Goal: Transaction & Acquisition: Purchase product/service

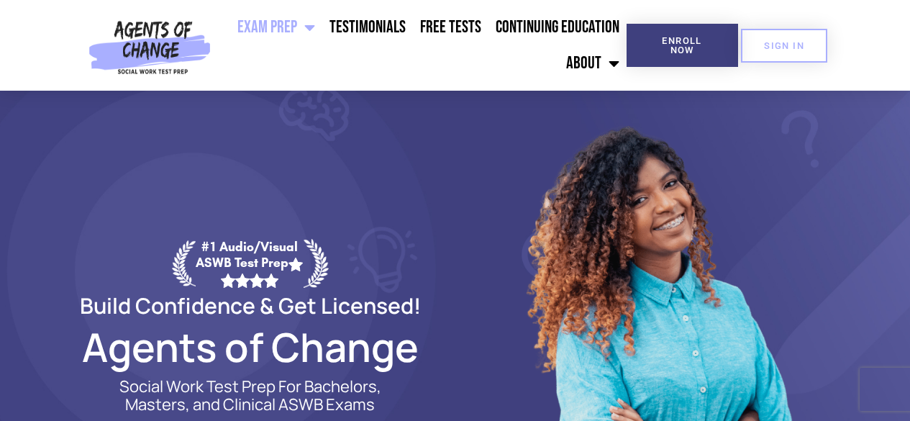
drag, startPoint x: 916, startPoint y: 27, endPoint x: 887, endPoint y: -33, distance: 66.6
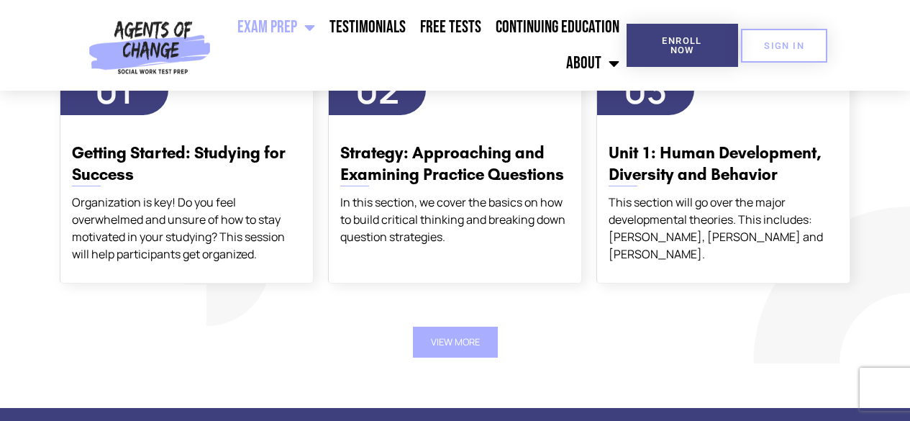
scroll to position [1823, 0]
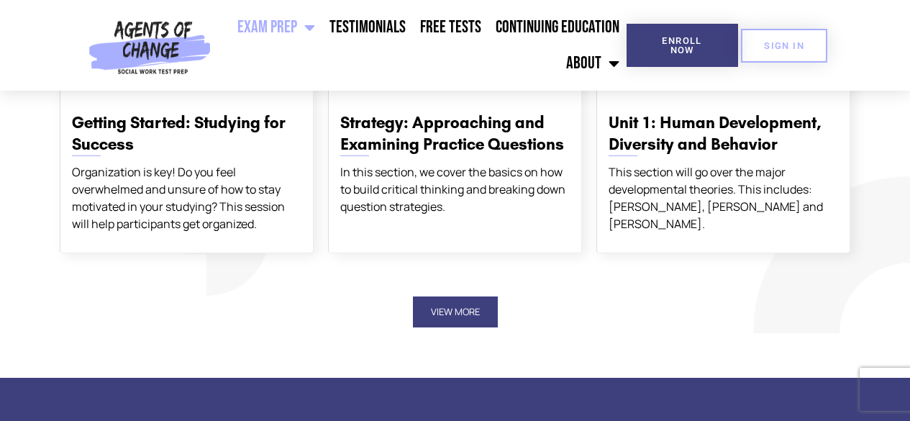
click at [492, 306] on button "View More" at bounding box center [455, 311] width 85 height 31
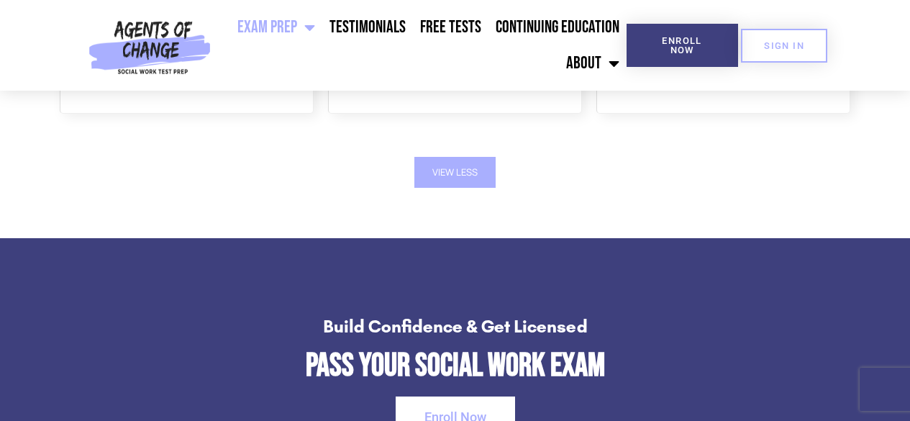
scroll to position [2287, 0]
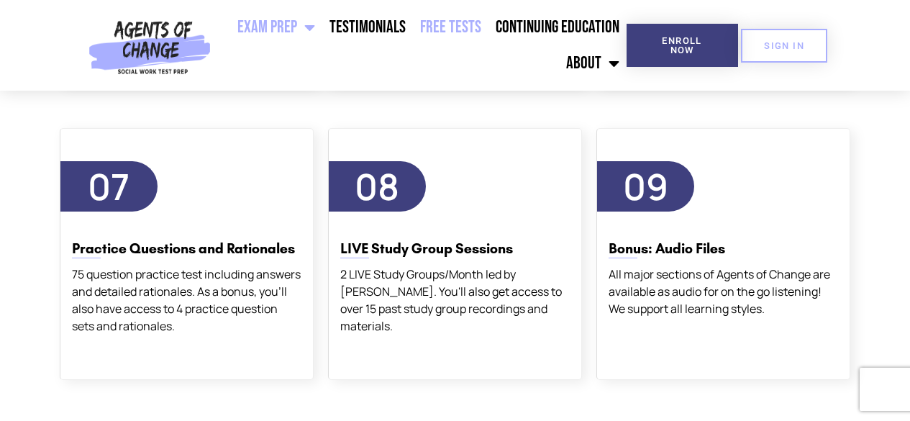
click at [461, 32] on link "Free Tests" at bounding box center [451, 27] width 76 height 36
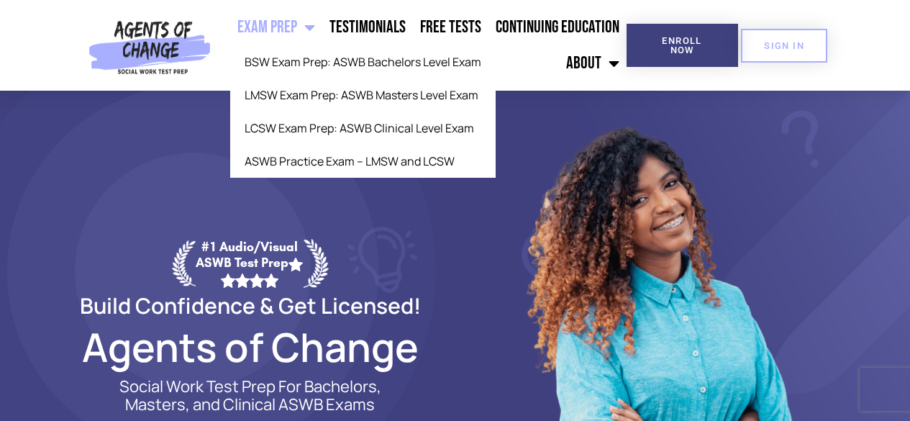
click at [295, 26] on link "Exam Prep" at bounding box center [276, 27] width 92 height 36
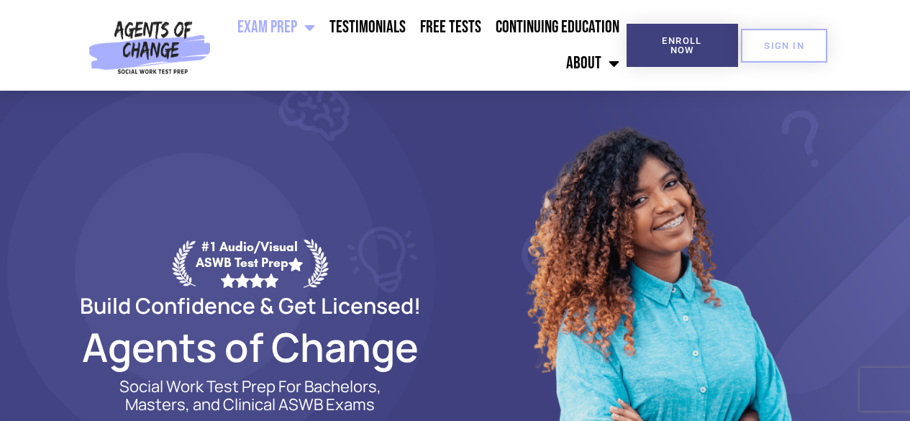
click at [295, 26] on link "Exam Prep" at bounding box center [276, 27] width 92 height 36
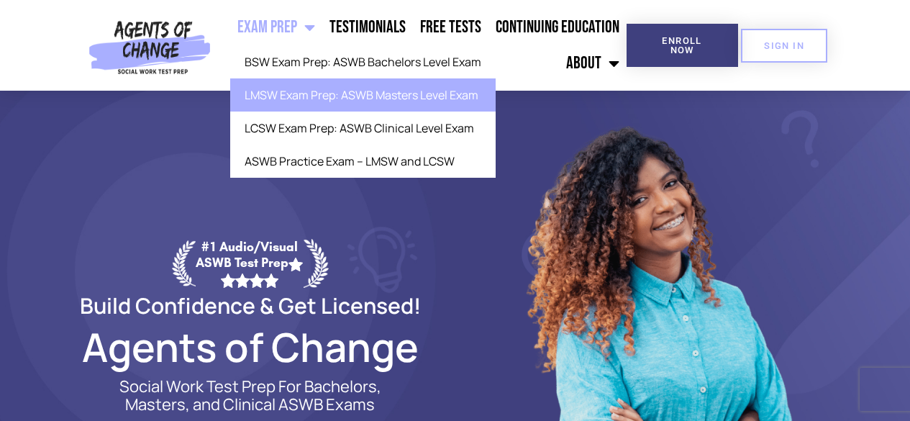
click at [325, 103] on link "LMSW Exam Prep: ASWB Masters Level Exam" at bounding box center [363, 94] width 266 height 33
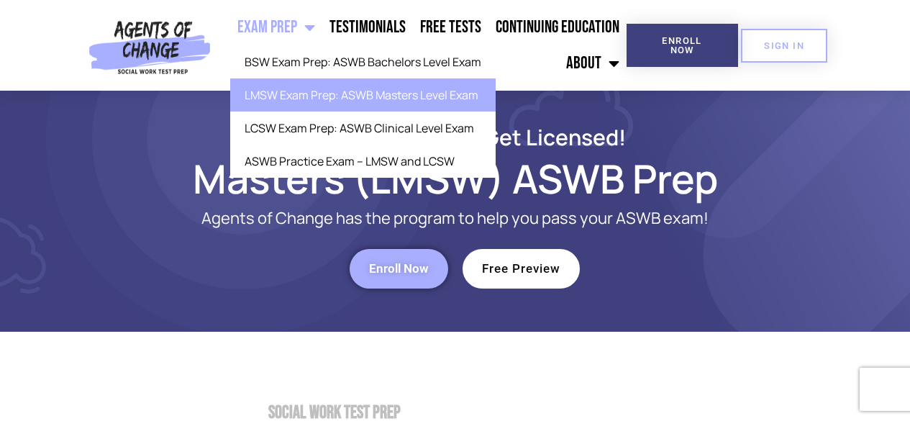
click at [307, 33] on span "Menu" at bounding box center [306, 28] width 18 height 32
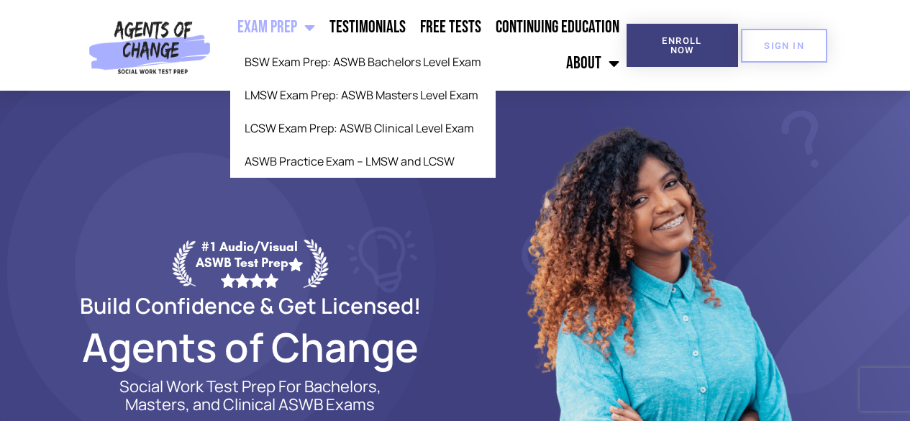
click at [299, 27] on link "Exam Prep" at bounding box center [276, 27] width 92 height 36
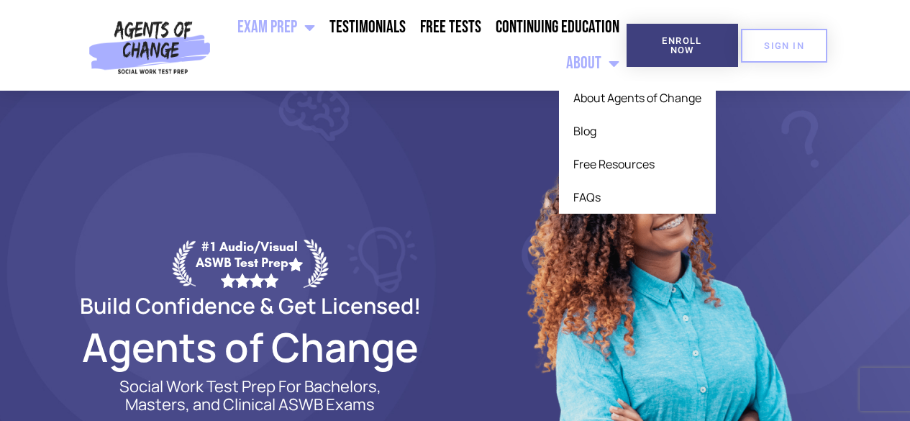
click at [580, 62] on link "About" at bounding box center [593, 63] width 68 height 36
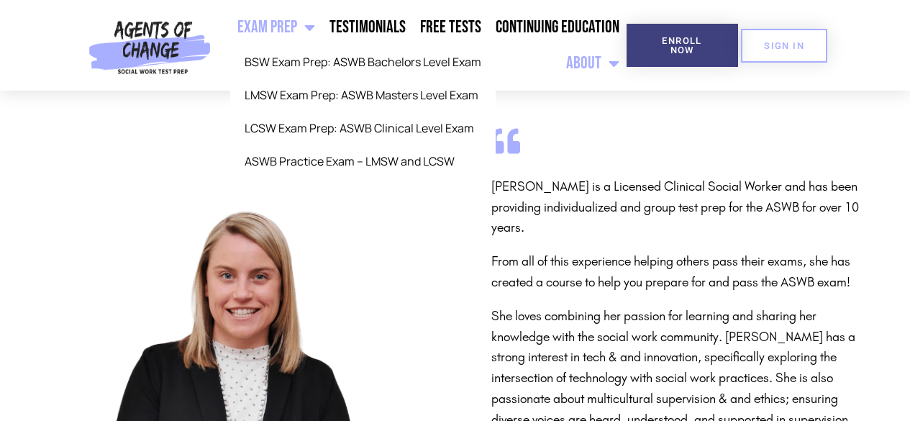
click at [283, 30] on link "Exam Prep" at bounding box center [276, 27] width 92 height 36
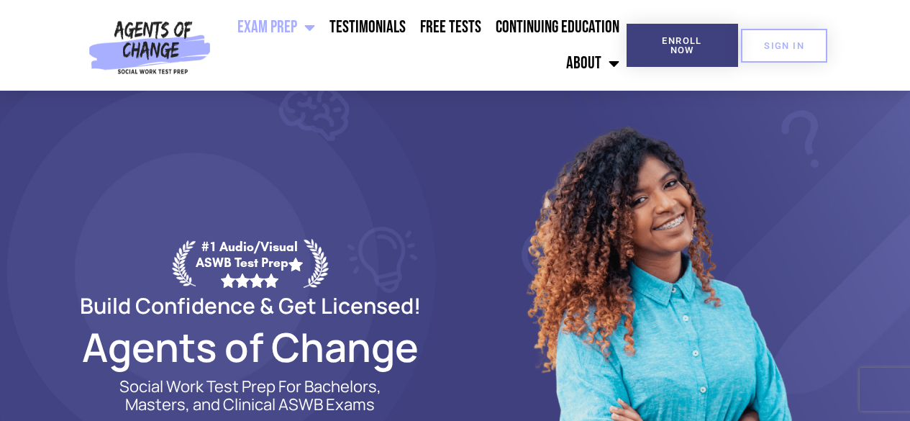
click at [283, 30] on link "Exam Prep" at bounding box center [276, 27] width 92 height 36
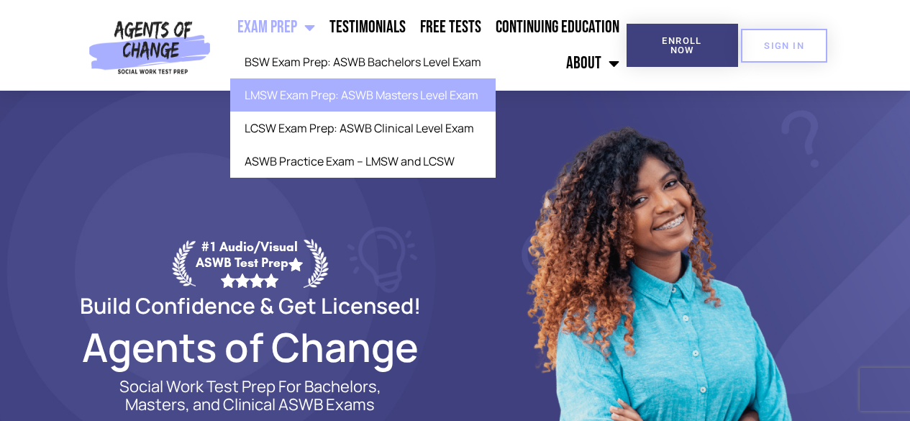
click at [315, 94] on link "LMSW Exam Prep: ASWB Masters Level Exam" at bounding box center [363, 94] width 266 height 33
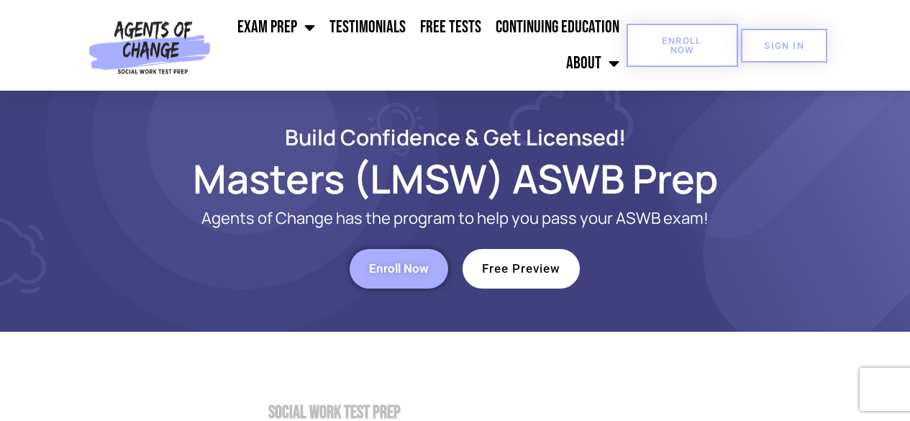
click at [690, 44] on span "Enroll Now" at bounding box center [682, 45] width 65 height 19
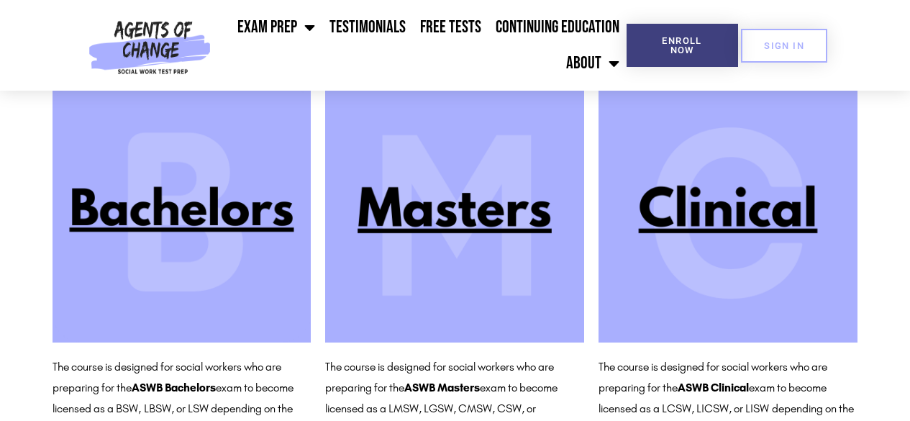
scroll to position [153, 0]
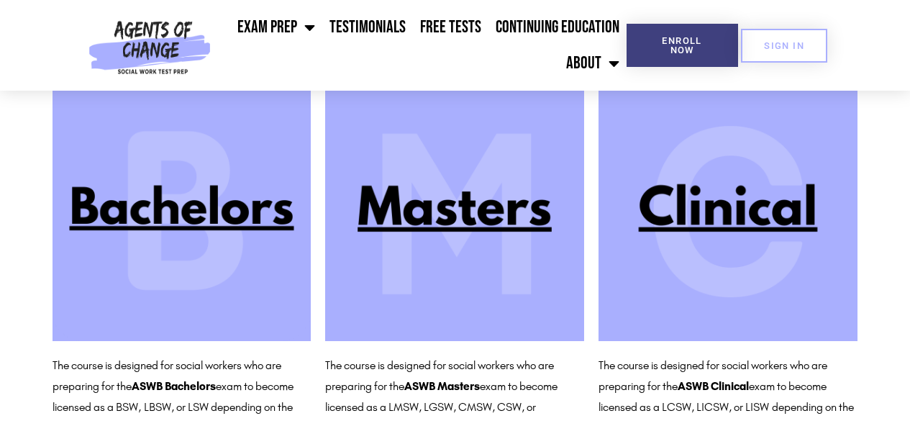
click at [404, 203] on img at bounding box center [454, 211] width 259 height 259
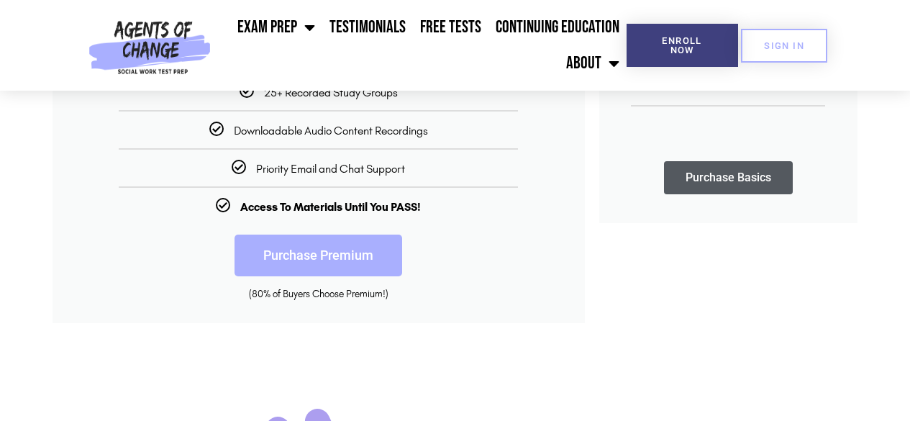
scroll to position [510, 0]
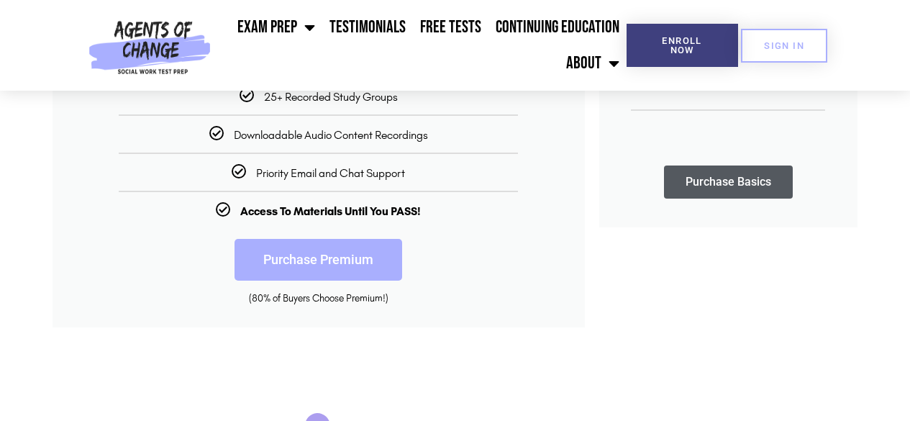
drag, startPoint x: 894, startPoint y: 124, endPoint x: 904, endPoint y: 153, distance: 31.2
click at [904, 153] on section "Premium + Power Pack PASS with AGENTS OF CHANGE! $ 225 $ 175 Limited Time Offer…" at bounding box center [455, 29] width 910 height 609
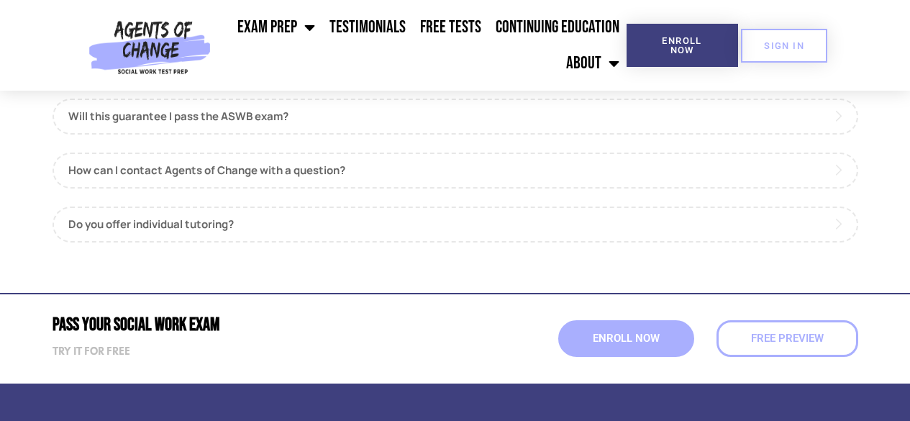
scroll to position [1787, 0]
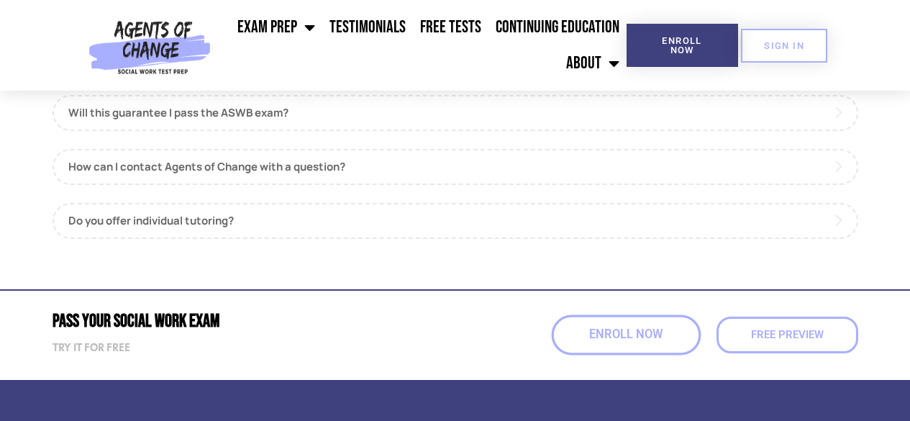
click at [628, 330] on span "Enroll Now" at bounding box center [625, 335] width 73 height 12
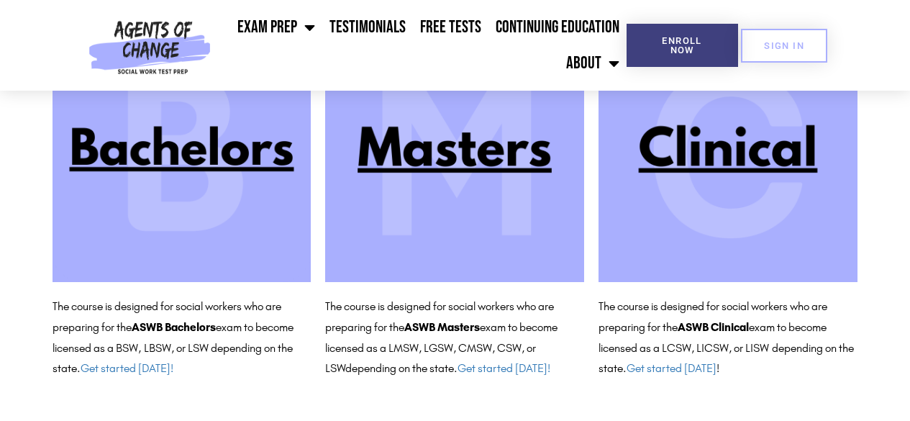
scroll to position [207, 0]
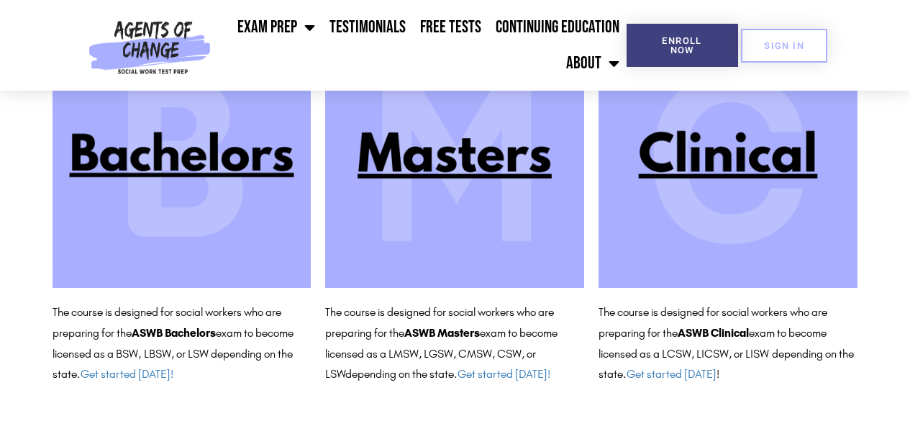
click at [483, 140] on img at bounding box center [454, 158] width 259 height 259
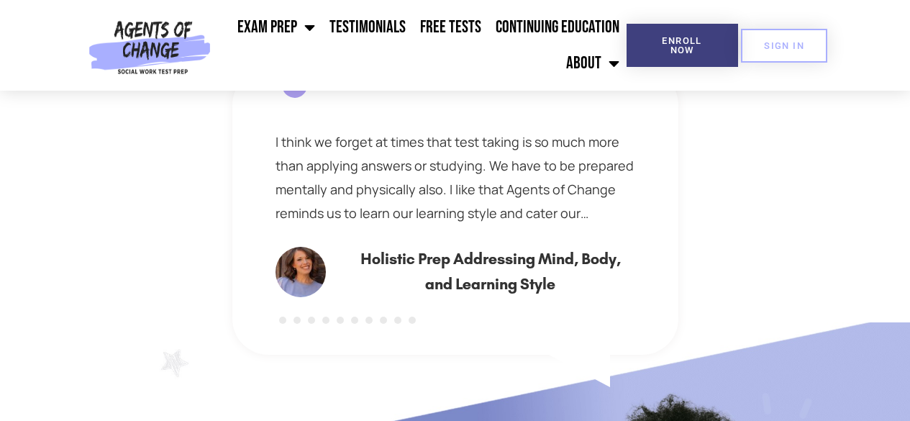
scroll to position [901, 0]
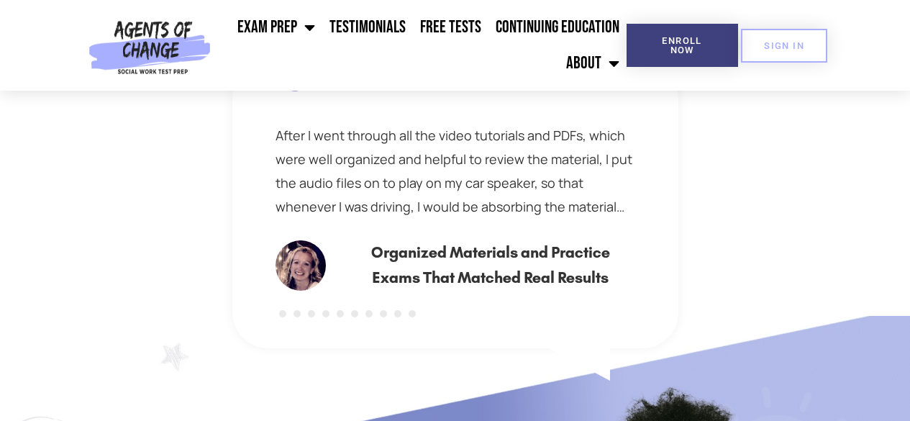
click at [530, 183] on div "After I went through all the video tutorials and PDFs, which were well organize…" at bounding box center [456, 171] width 360 height 95
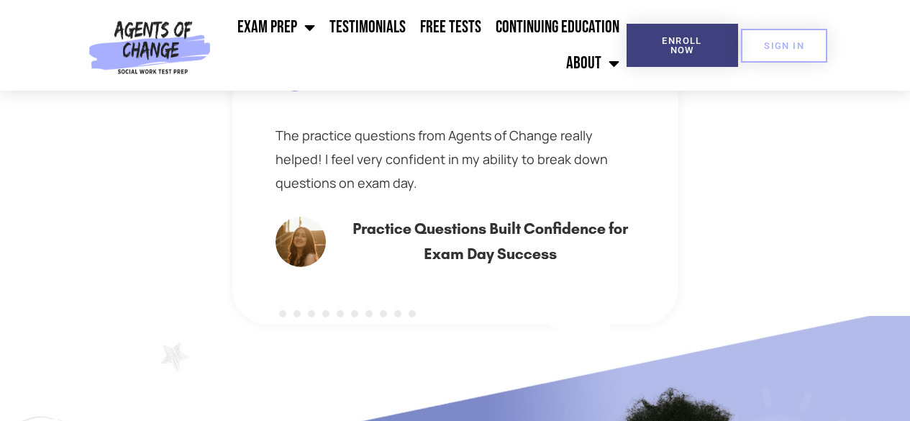
click at [238, 189] on div "The practice questions from Agents of Change really helped! I feel very confide…" at bounding box center [455, 194] width 446 height 262
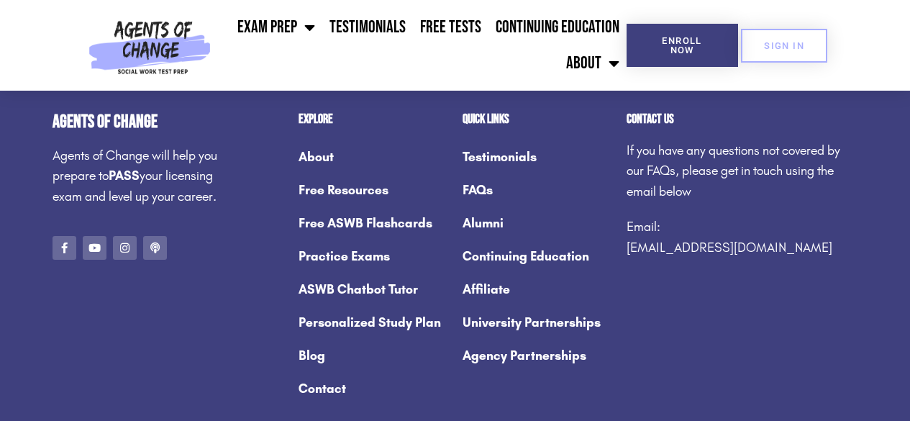
scroll to position [2110, 0]
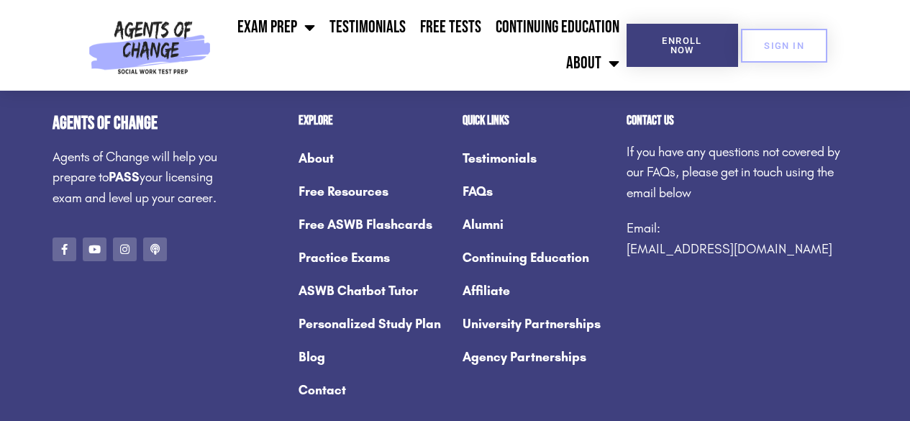
click at [366, 321] on link "Personalized Study Plan" at bounding box center [374, 323] width 150 height 33
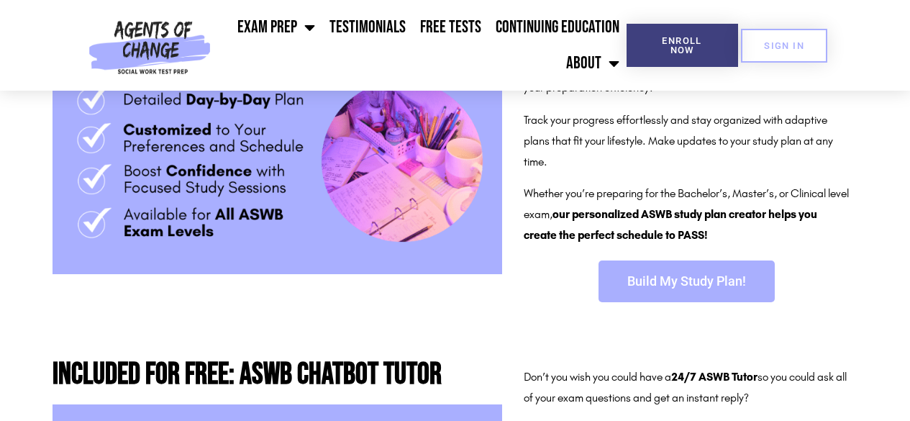
scroll to position [381, 0]
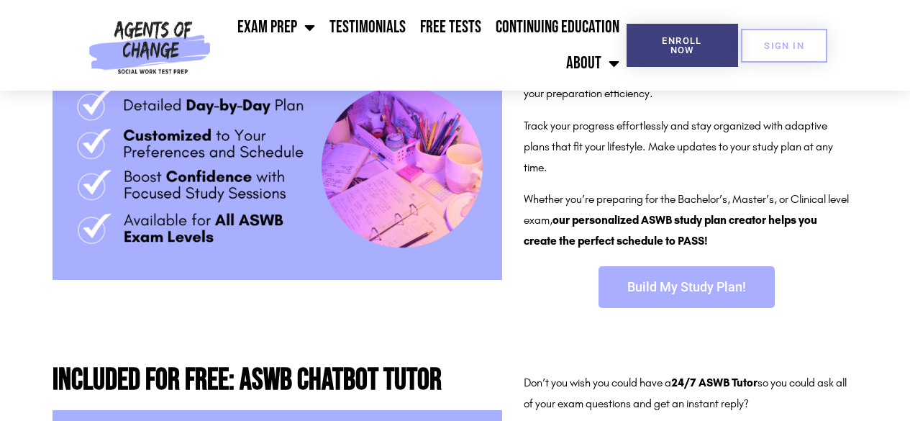
click at [711, 299] on link "Build My Study Plan!" at bounding box center [687, 287] width 176 height 42
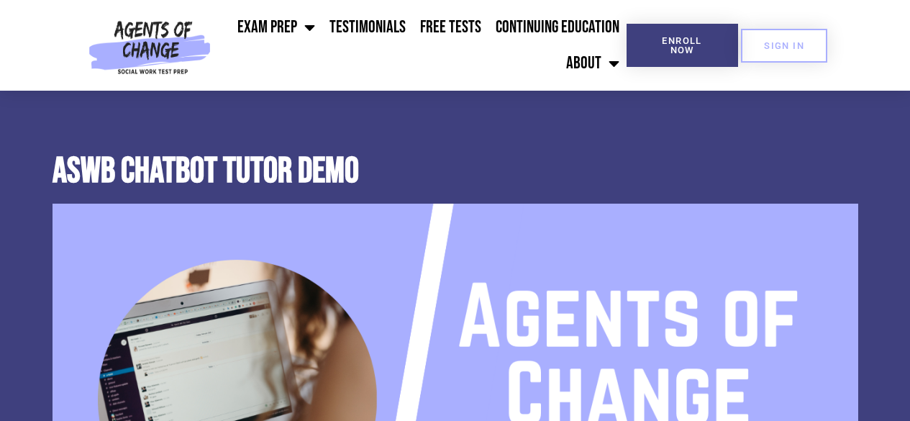
scroll to position [1631, 0]
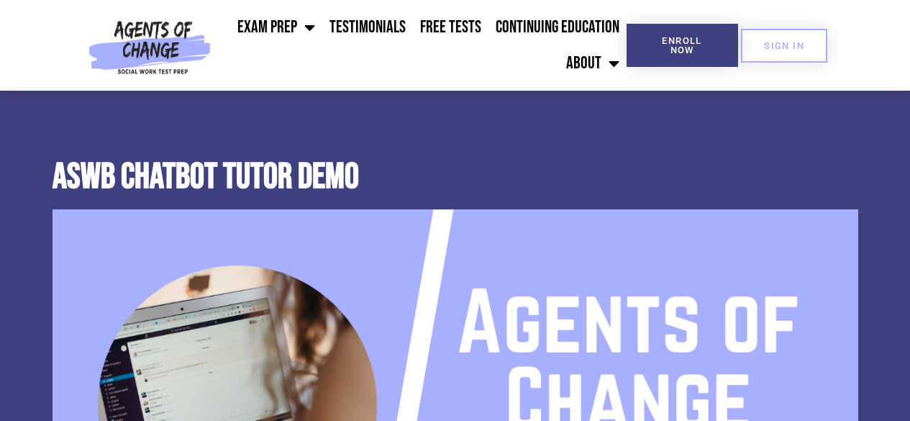
click at [902, 165] on section "ASWB Chatbot Tutor Demo" at bounding box center [455, 411] width 910 height 590
drag, startPoint x: 902, startPoint y: 165, endPoint x: 920, endPoint y: 169, distance: 18.5
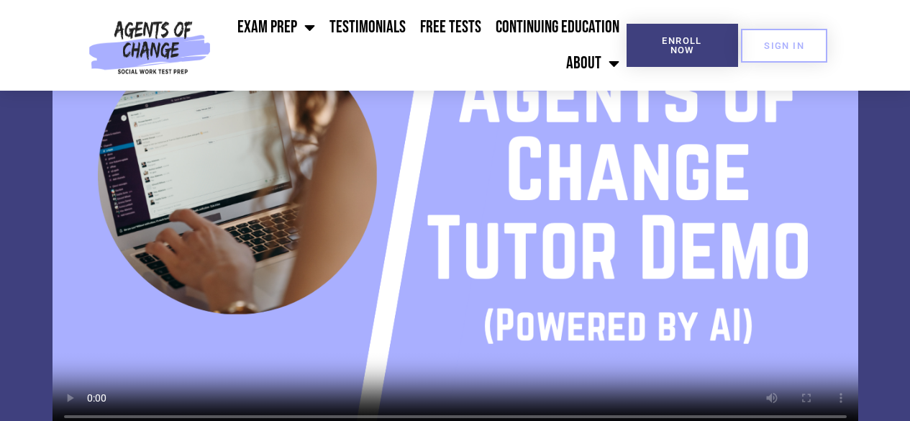
scroll to position [1705, 0]
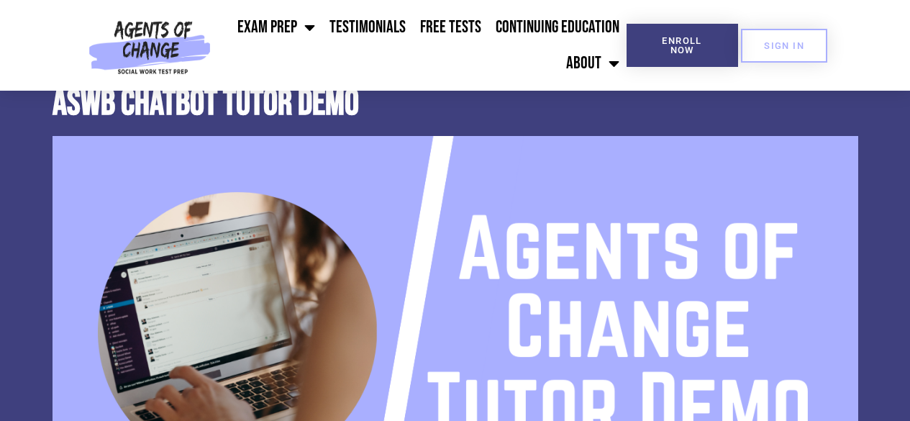
drag, startPoint x: 905, startPoint y: 195, endPoint x: 904, endPoint y: 106, distance: 89.2
click at [904, 106] on section "ASWB Chatbot Tutor Demo" at bounding box center [455, 337] width 910 height 590
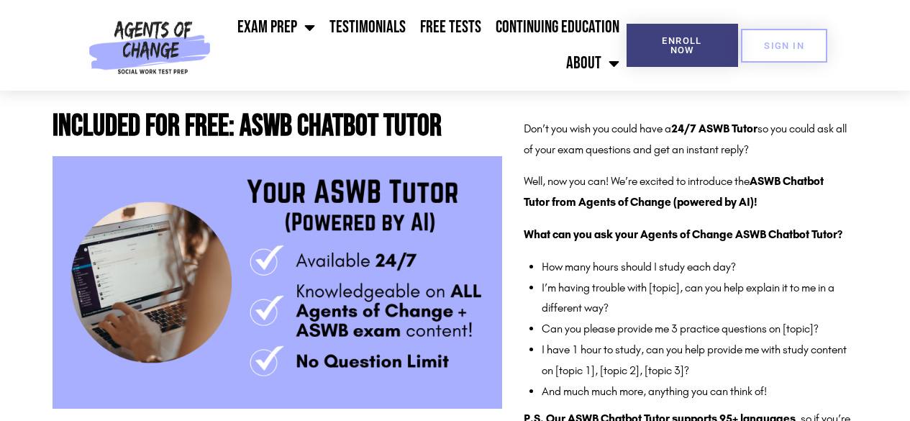
scroll to position [658, 0]
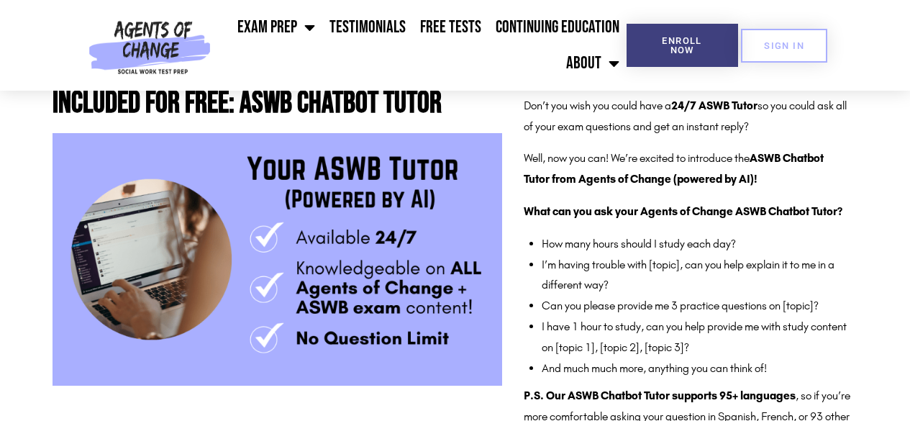
click at [903, 98] on section "Included for Free: ASWB Chatbot Tutor Don’t you wish you could have a 24/7 ASWB…" at bounding box center [455, 271] width 910 height 381
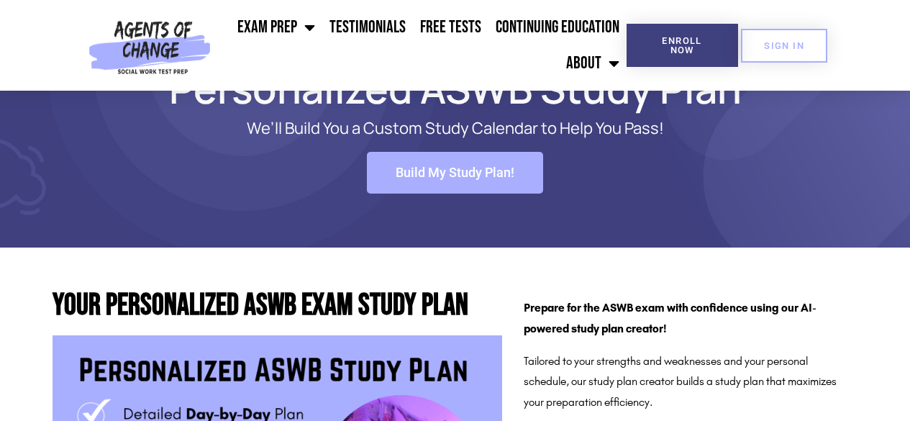
scroll to position [0, 0]
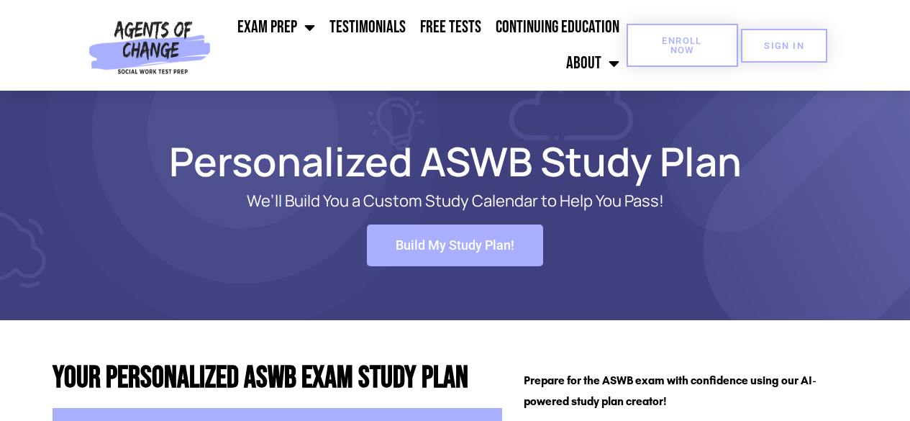
click at [661, 45] on span "Enroll Now" at bounding box center [682, 45] width 65 height 19
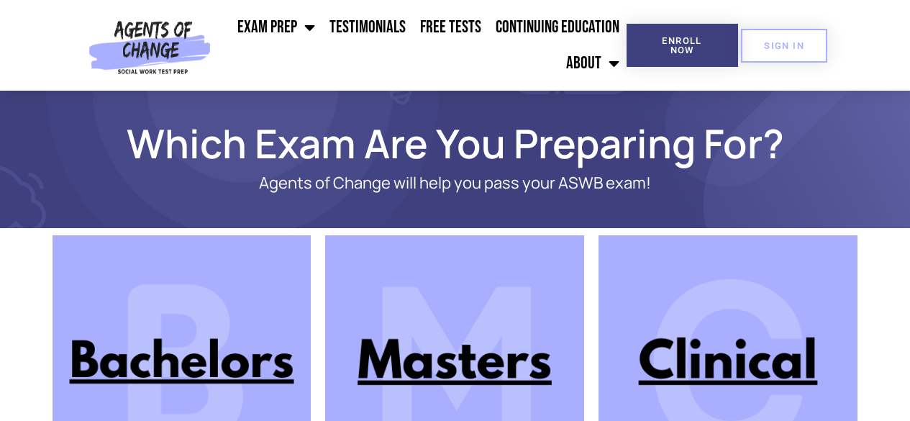
click at [514, 341] on img at bounding box center [454, 364] width 259 height 259
